Goal: Entertainment & Leisure: Consume media (video, audio)

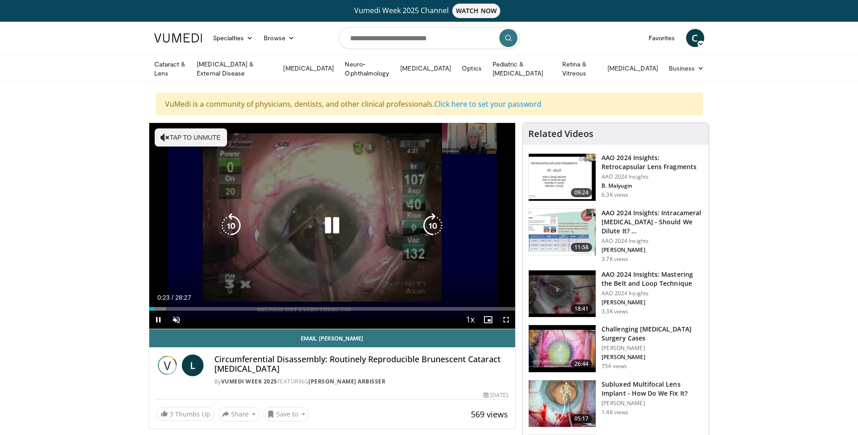
drag, startPoint x: 224, startPoint y: 310, endPoint x: 229, endPoint y: 310, distance: 5.0
click at [224, 311] on div "Current Time 0:23 / Duration 28:27 Pause Skip Backward Skip Forward Unmute Load…" at bounding box center [332, 320] width 367 height 18
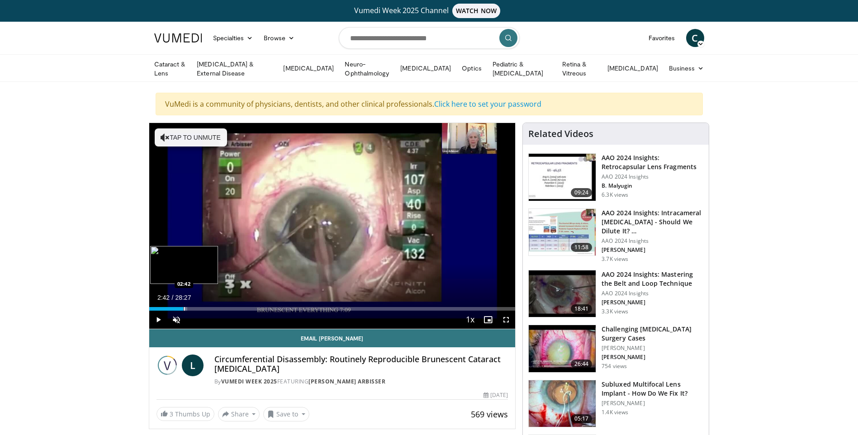
drag, startPoint x: 153, startPoint y: 307, endPoint x: 184, endPoint y: 308, distance: 31.2
click at [184, 308] on div "Progress Bar" at bounding box center [184, 309] width 1 height 4
click at [193, 307] on div "Progress Bar" at bounding box center [193, 309] width 1 height 4
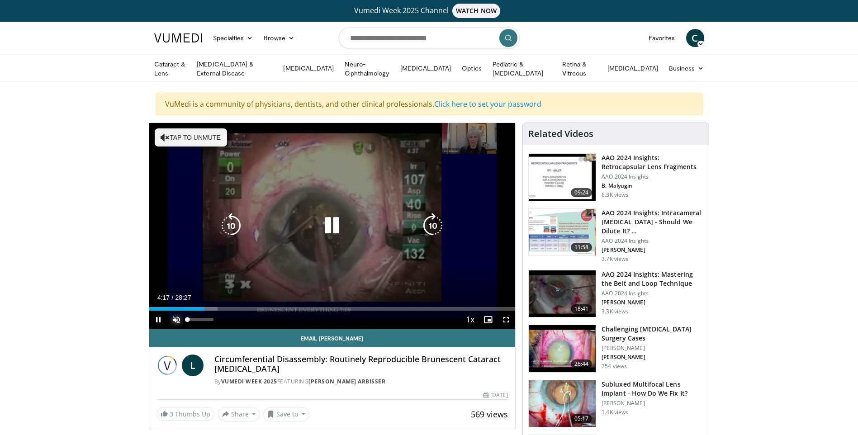
drag, startPoint x: 174, startPoint y: 319, endPoint x: 180, endPoint y: 322, distance: 6.1
click at [176, 321] on span "Video Player" at bounding box center [176, 320] width 18 height 18
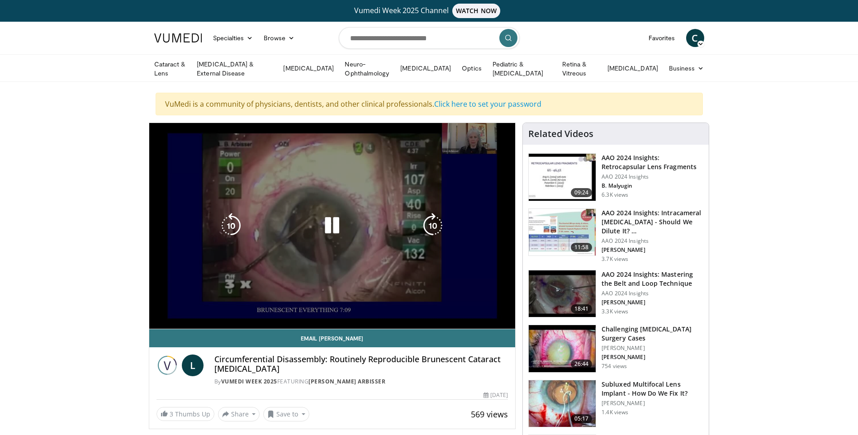
click at [218, 307] on div "10 seconds Tap to unmute" at bounding box center [332, 226] width 367 height 206
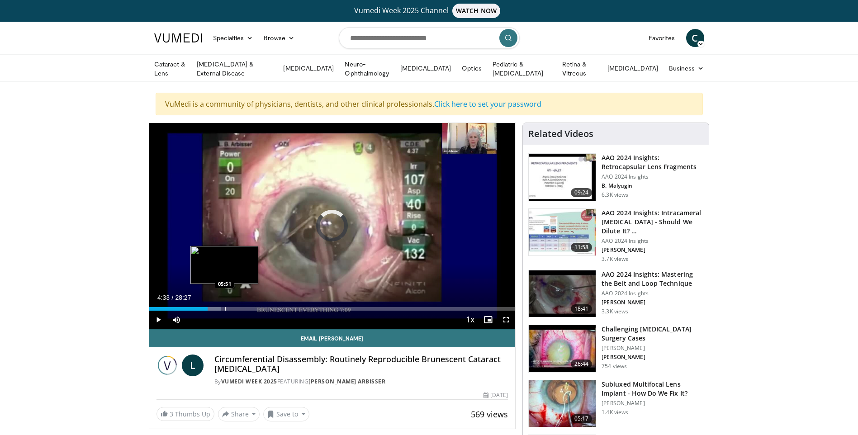
click at [225, 307] on div "Progress Bar" at bounding box center [225, 309] width 1 height 4
click at [159, 318] on span "Video Player" at bounding box center [158, 320] width 18 height 18
click at [226, 308] on div "Progress Bar" at bounding box center [226, 309] width 1 height 4
click at [158, 321] on span "Video Player" at bounding box center [158, 320] width 18 height 18
click at [158, 318] on span "Video Player" at bounding box center [158, 320] width 18 height 18
